Goal: Check status

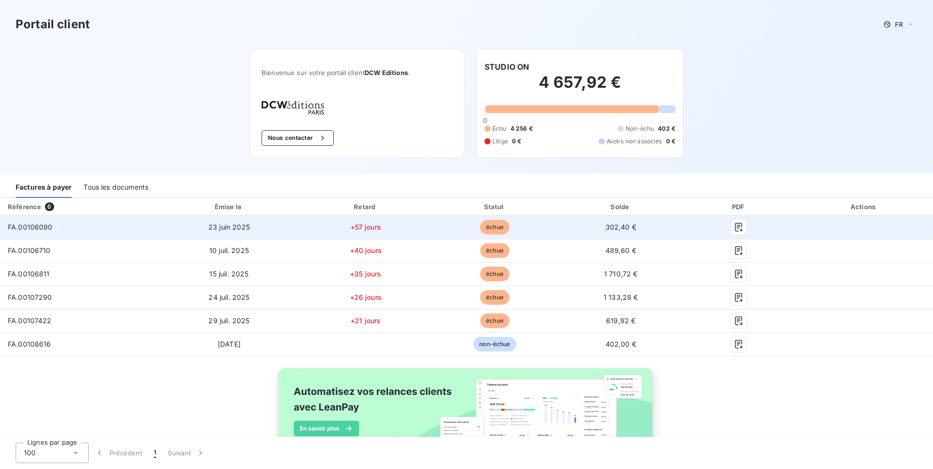
click at [41, 230] on span "FA.00106090" at bounding box center [30, 227] width 45 height 8
click at [734, 229] on icon "button" at bounding box center [739, 227] width 10 height 10
